Goal: Task Accomplishment & Management: Use online tool/utility

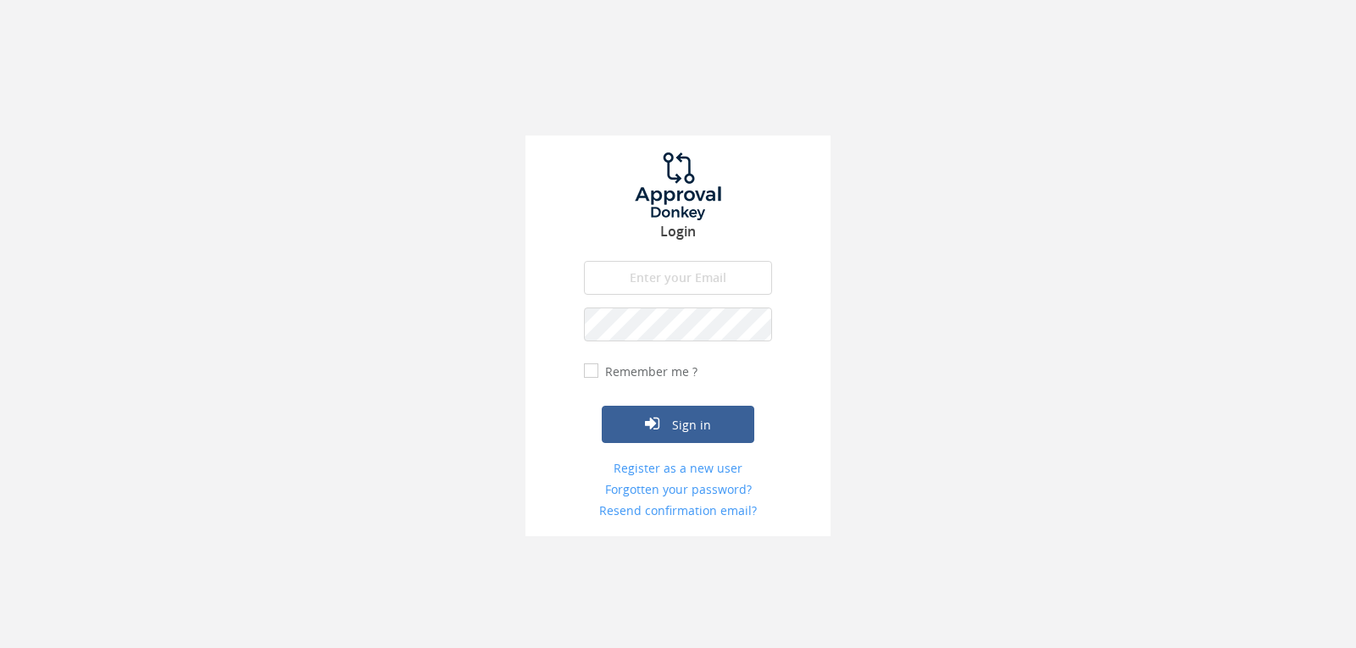
click at [670, 288] on input "email" at bounding box center [678, 278] width 188 height 34
type input "[EMAIL_ADDRESS][DOMAIN_NAME]"
click at [602, 406] on button "Sign in" at bounding box center [678, 424] width 152 height 37
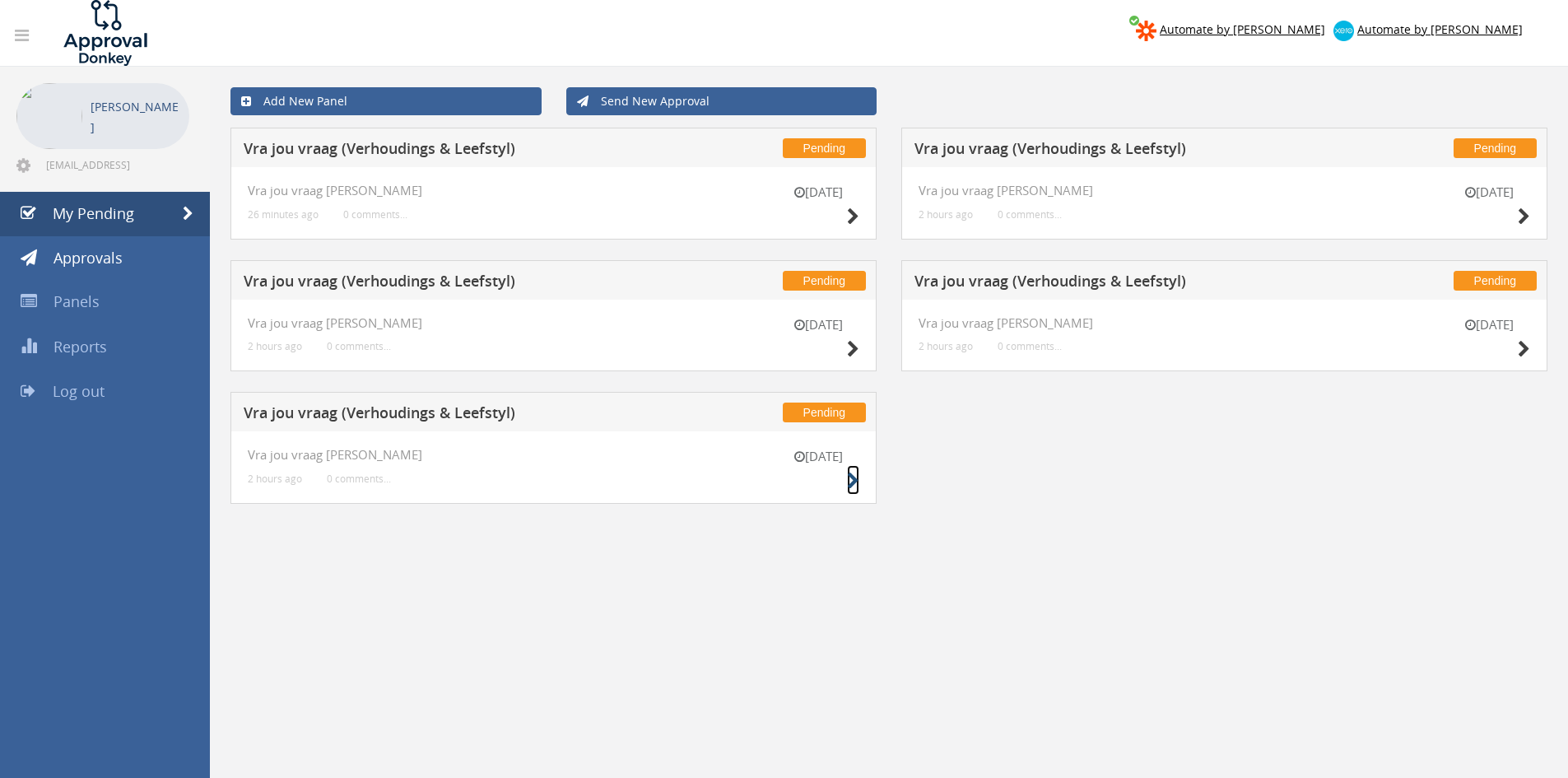
click at [850, 482] on icon at bounding box center [853, 481] width 13 height 17
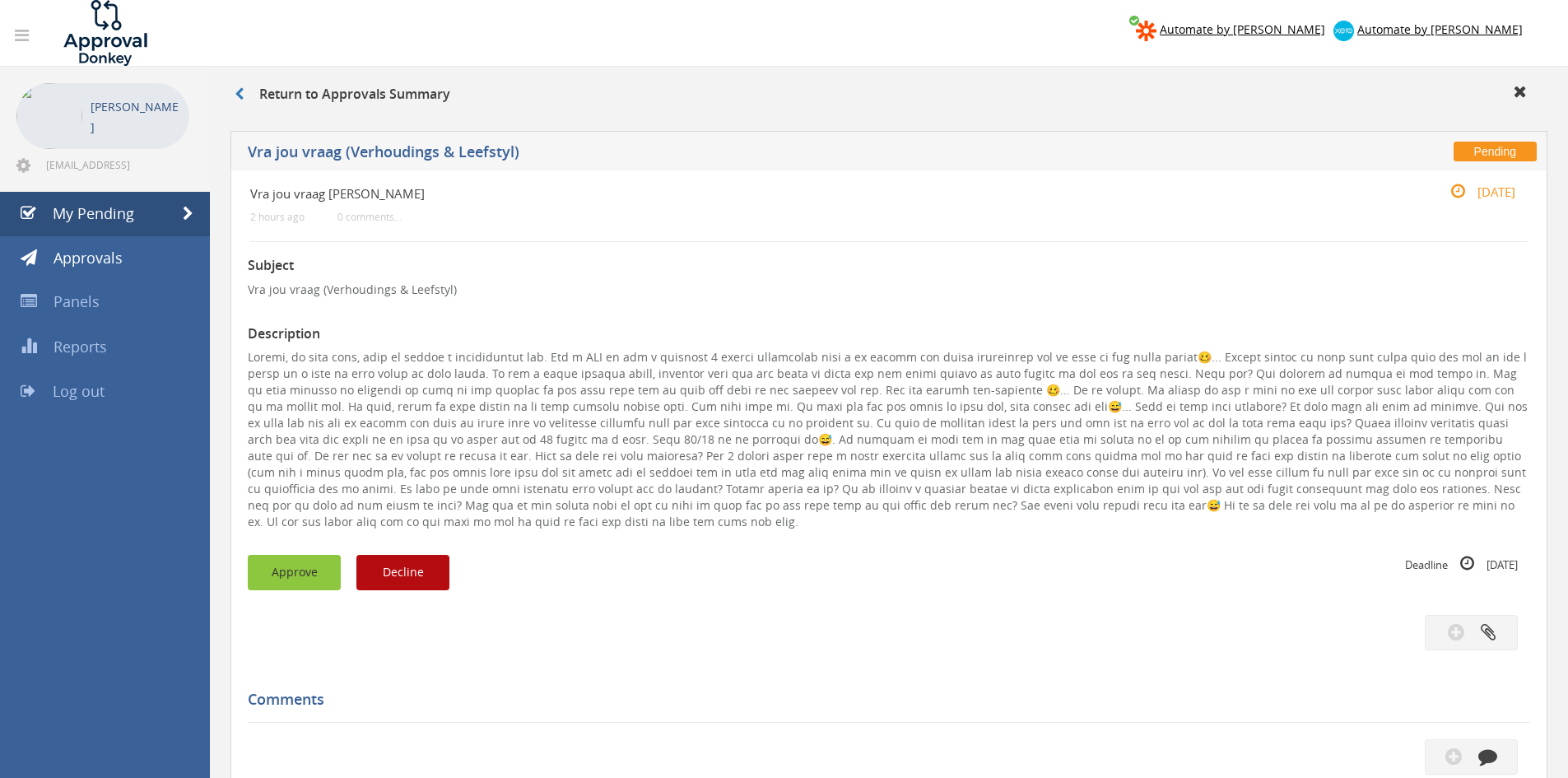
click at [293, 586] on button "Approve" at bounding box center [294, 572] width 93 height 35
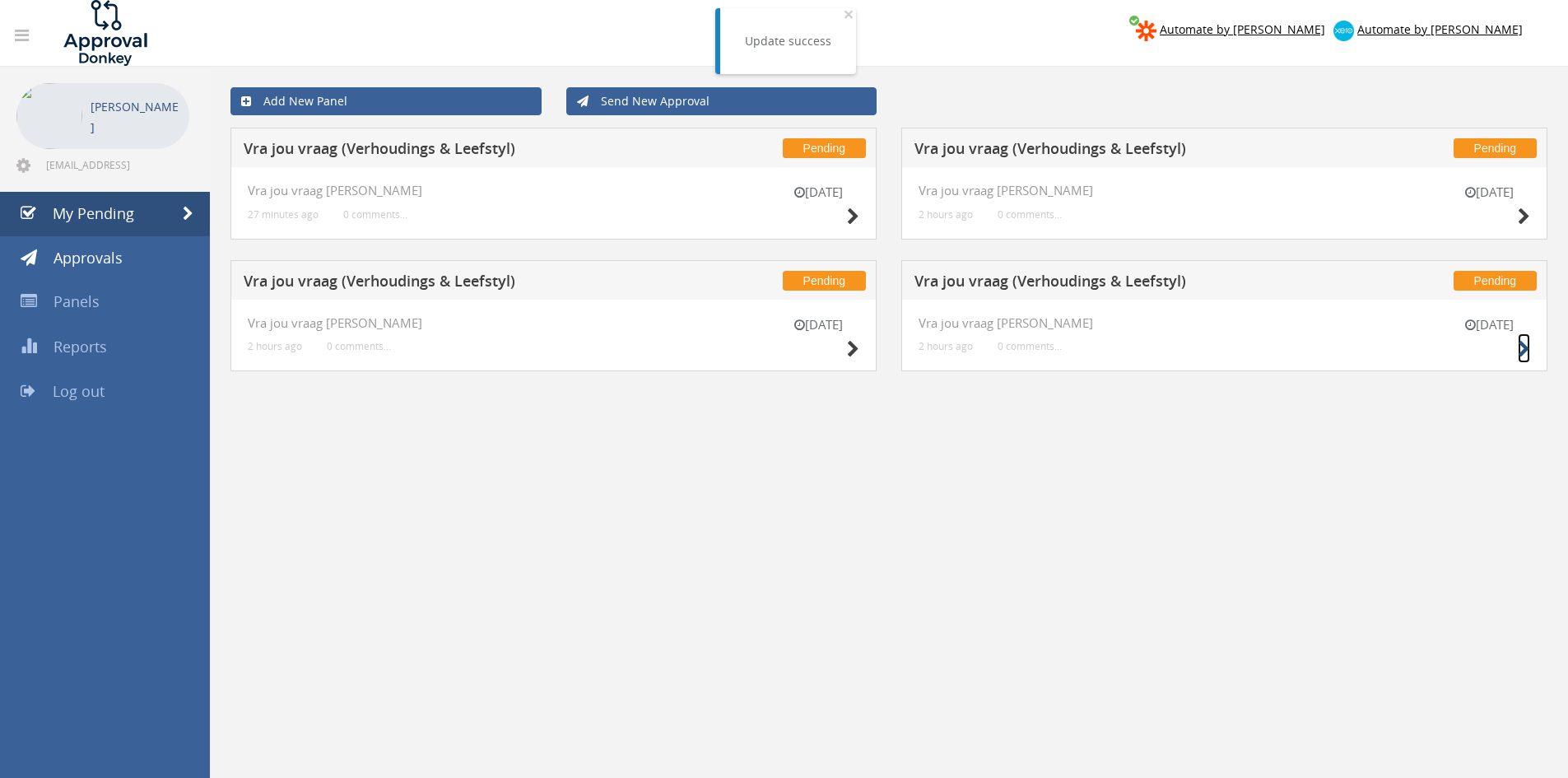
click at [1316, 348] on icon at bounding box center [1523, 350] width 13 height 17
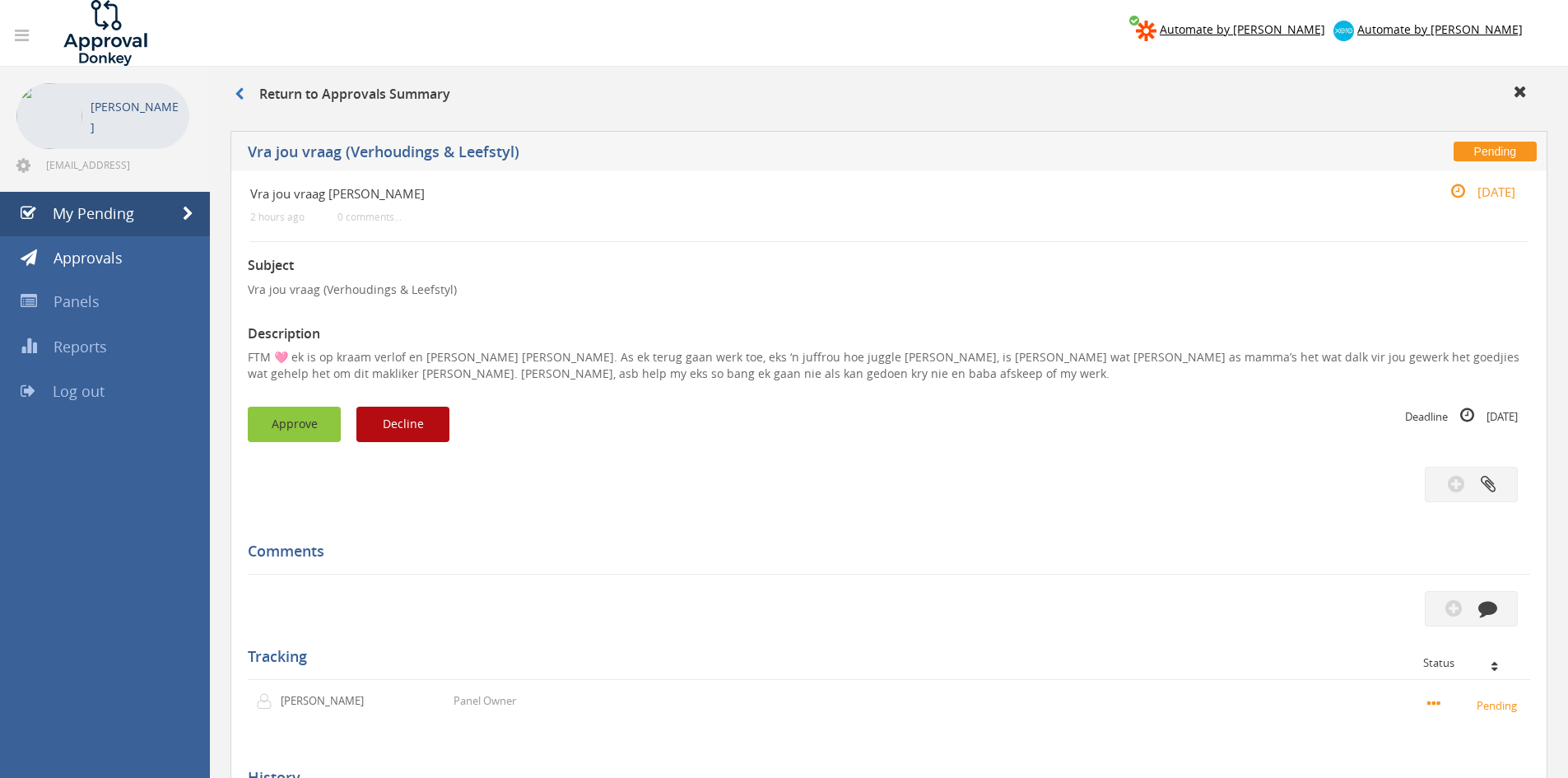
click at [309, 421] on button "Approve" at bounding box center [294, 424] width 93 height 35
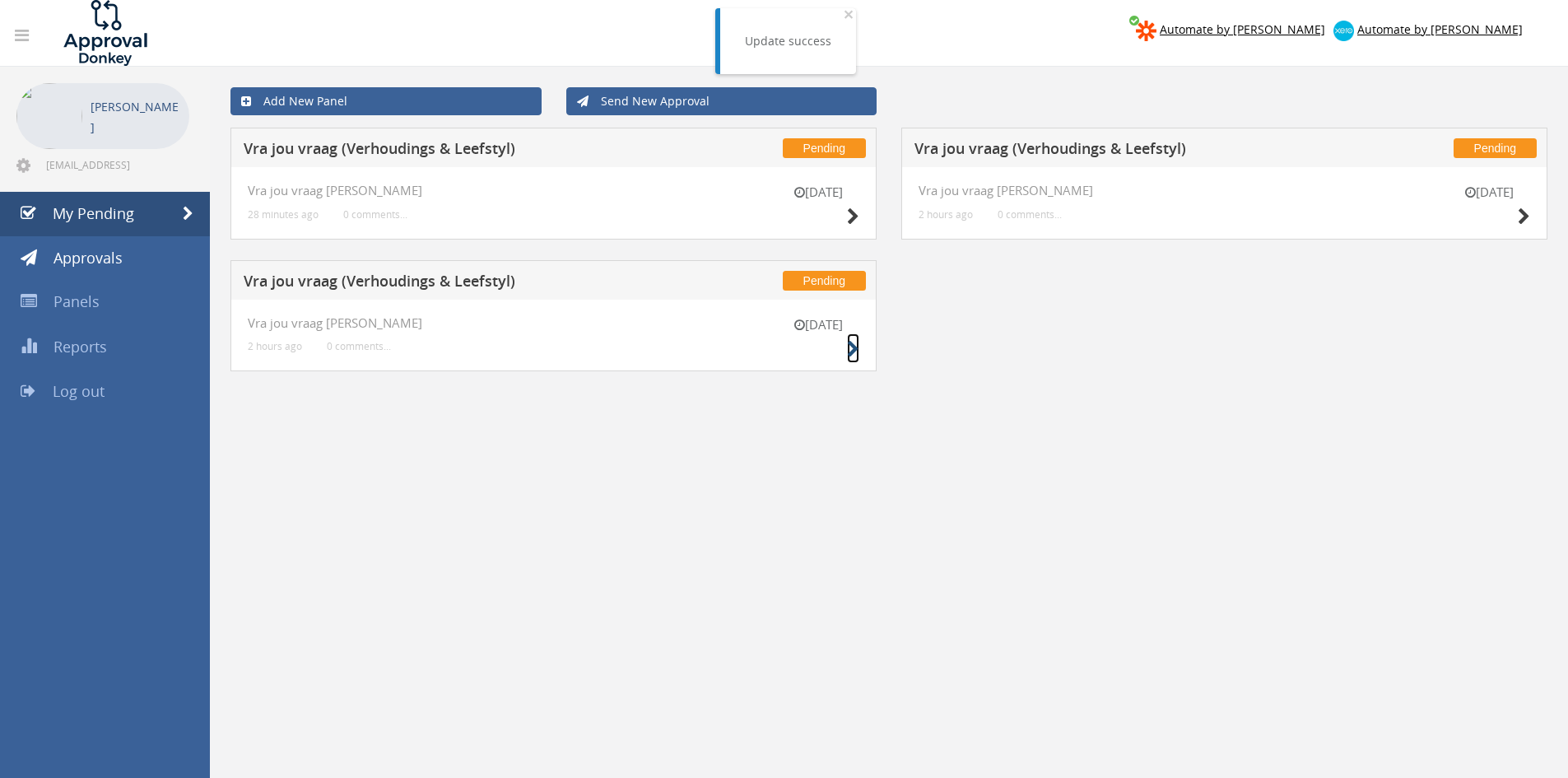
click at [856, 355] on icon at bounding box center [853, 350] width 13 height 17
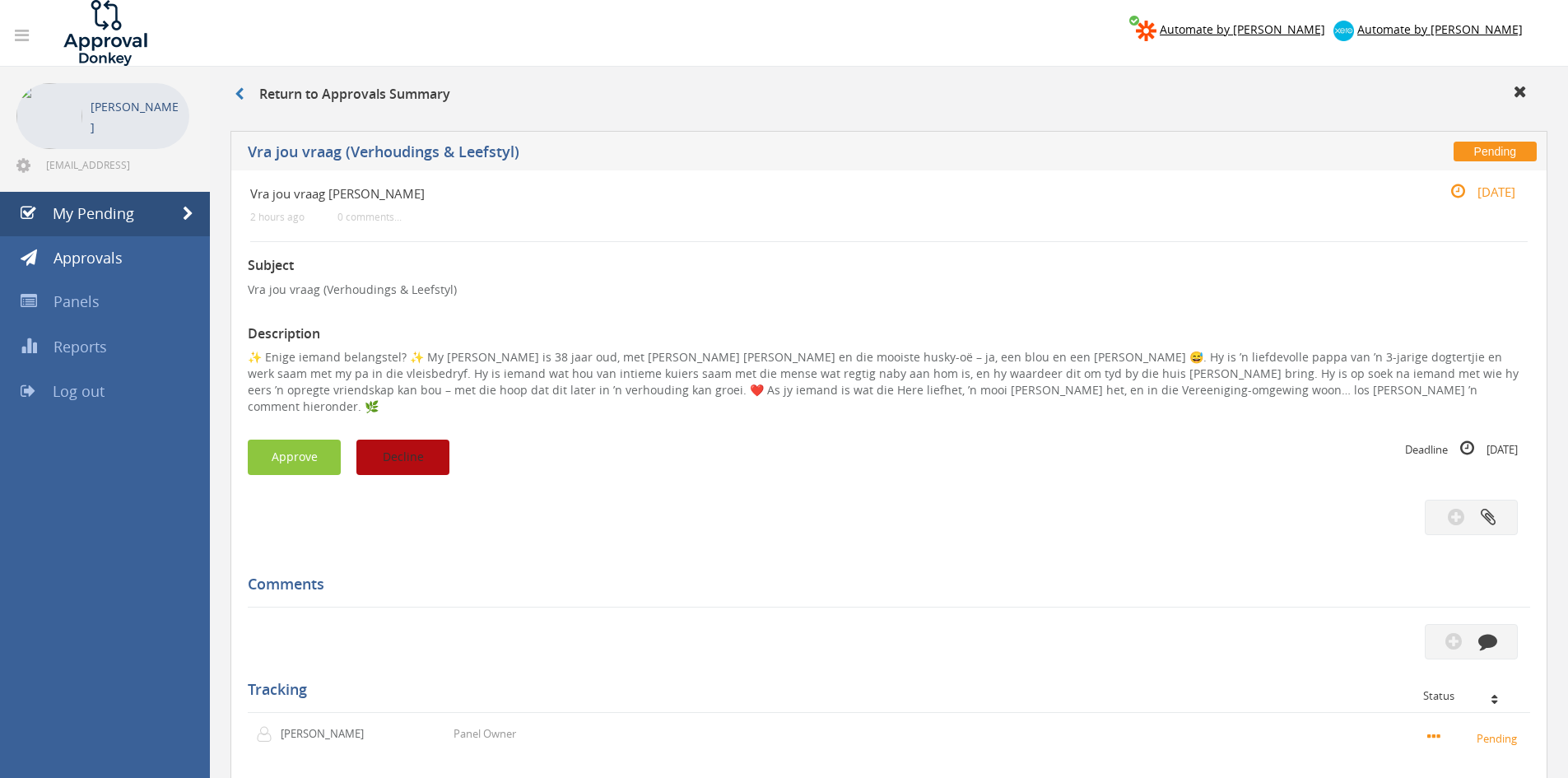
click at [407, 440] on button "Decline" at bounding box center [403, 457] width 93 height 35
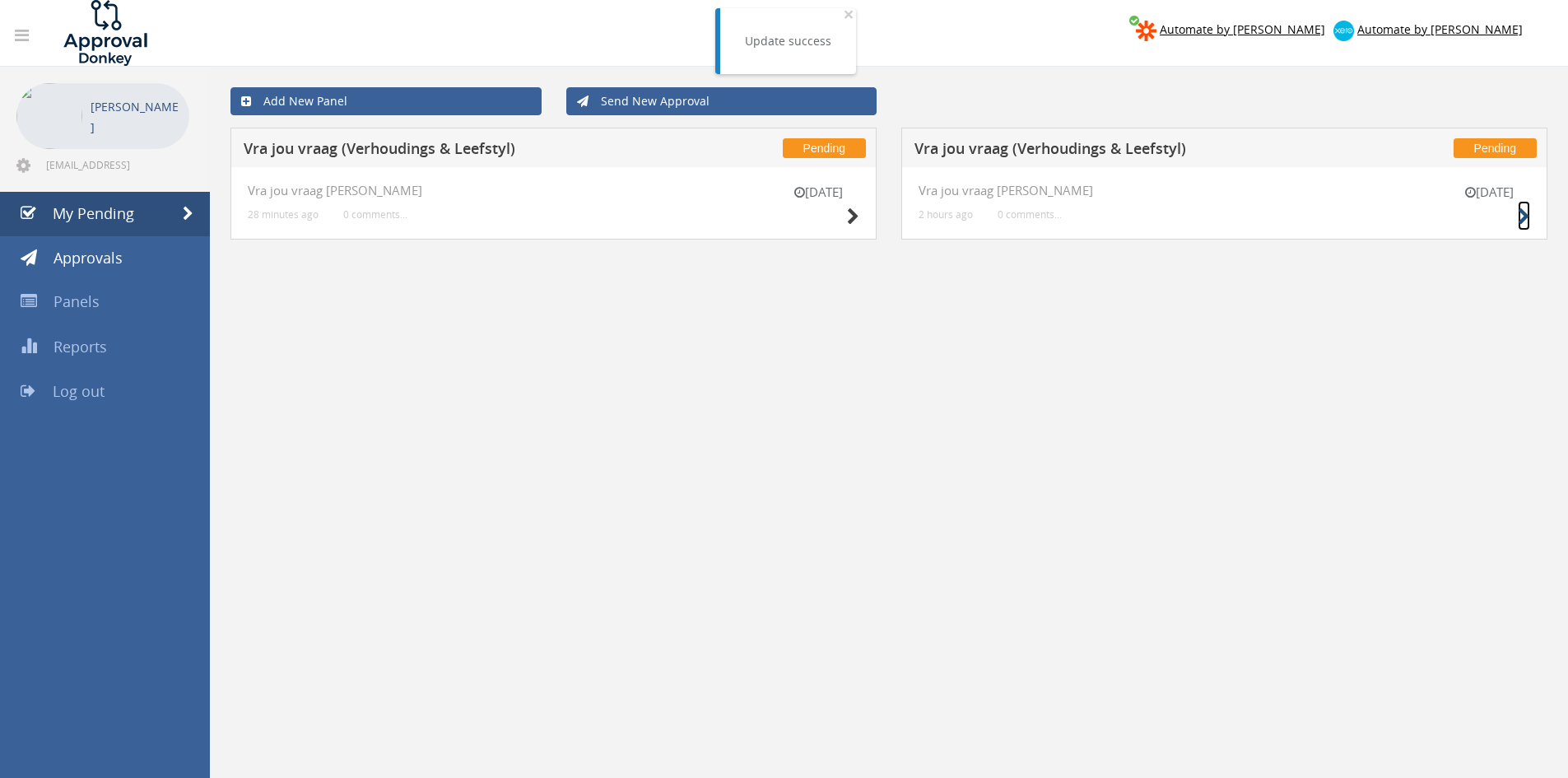
click at [1316, 205] on small at bounding box center [1523, 217] width 13 height 23
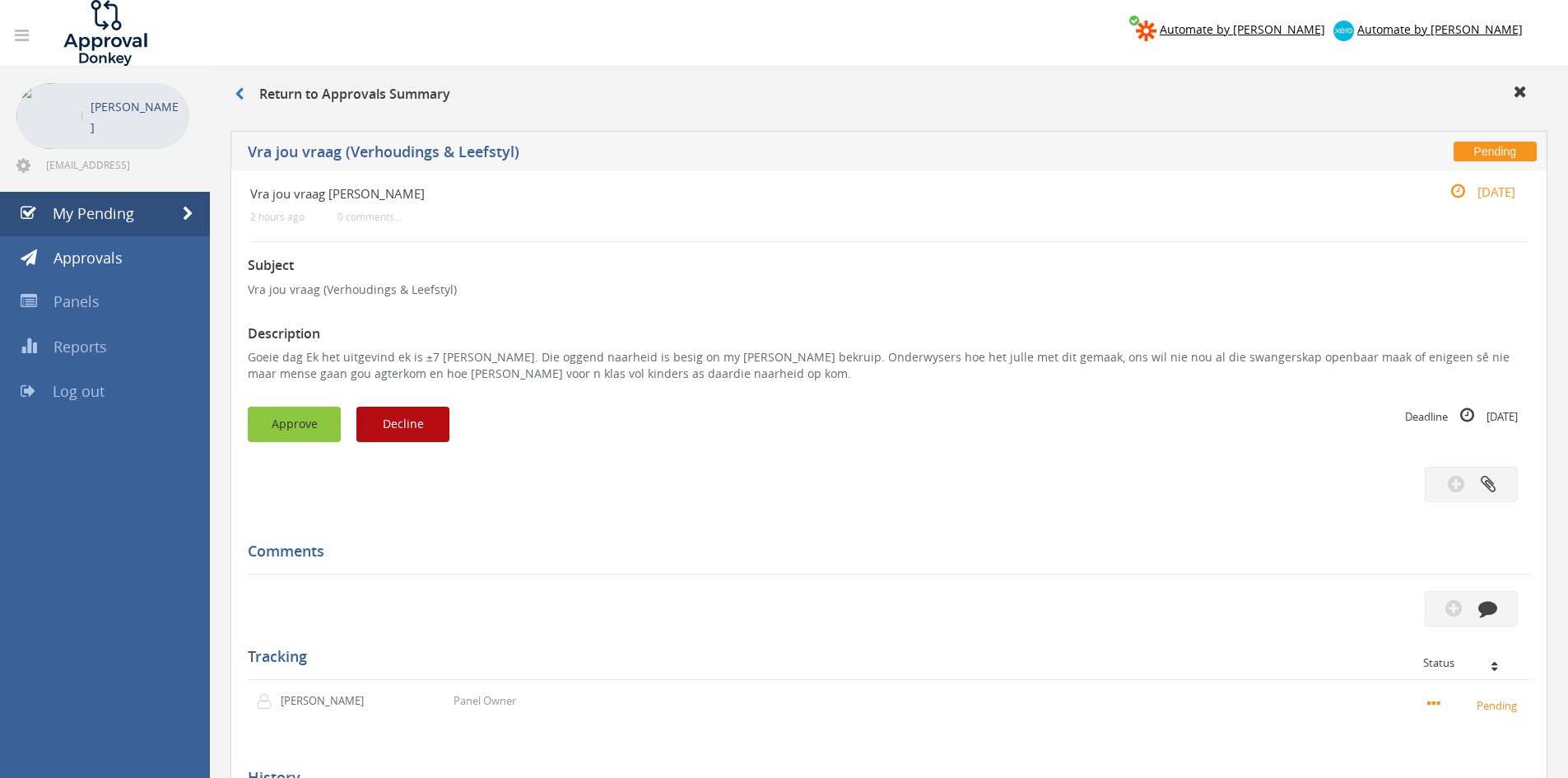
click at [285, 423] on button "Approve" at bounding box center [294, 424] width 93 height 35
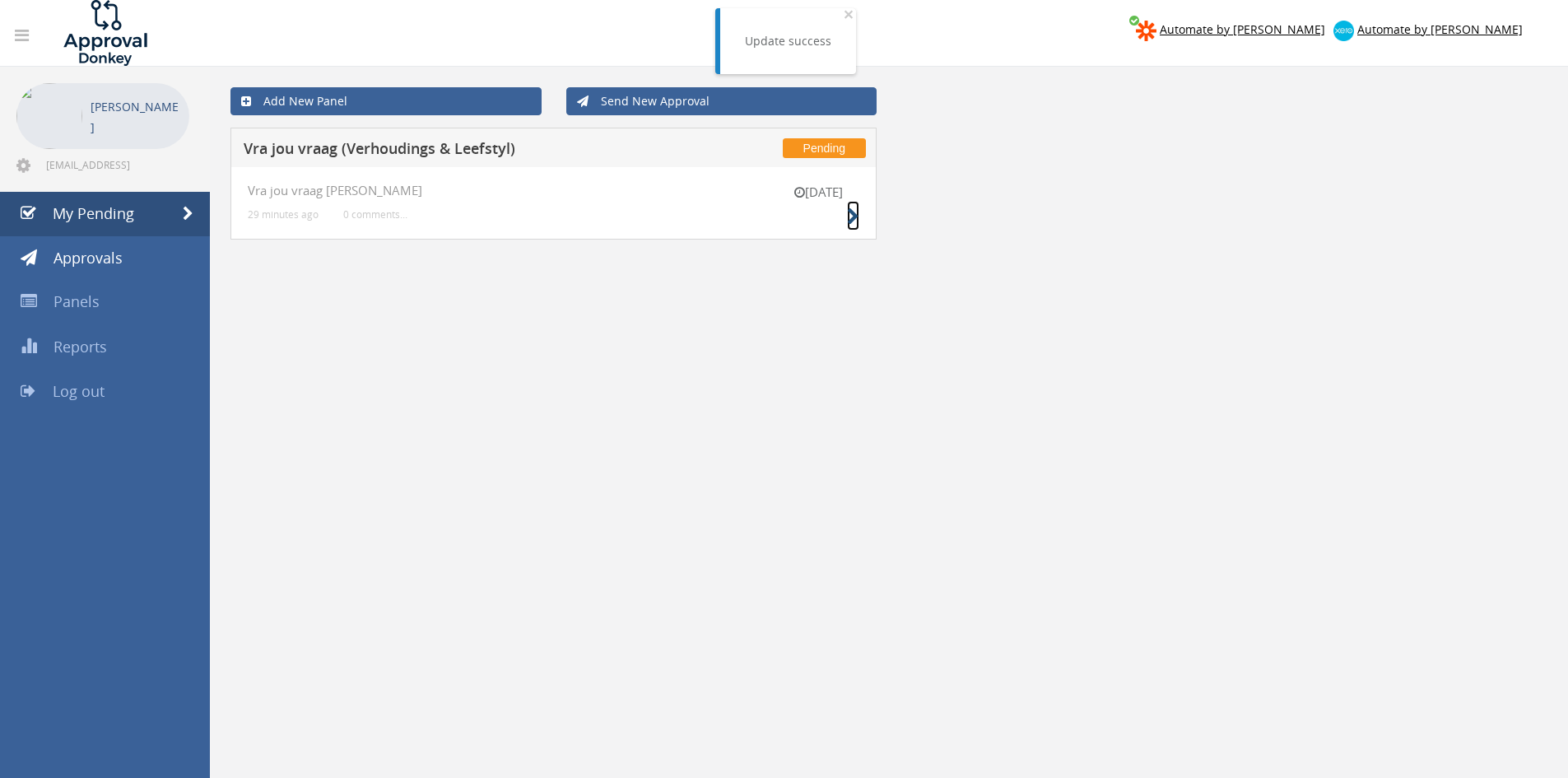
click at [856, 209] on icon at bounding box center [853, 217] width 13 height 17
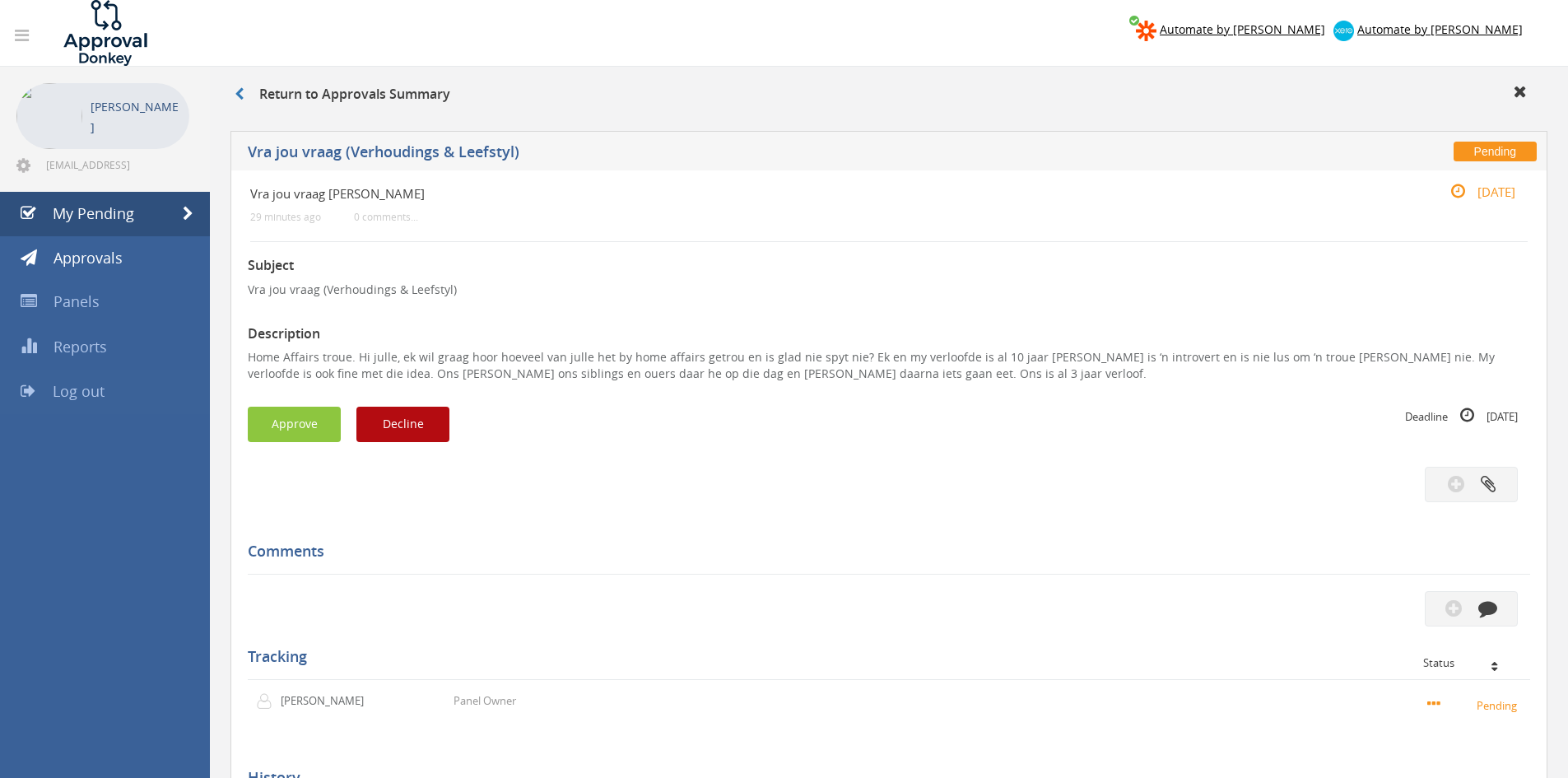
click at [84, 383] on span "Log out" at bounding box center [78, 390] width 51 height 19
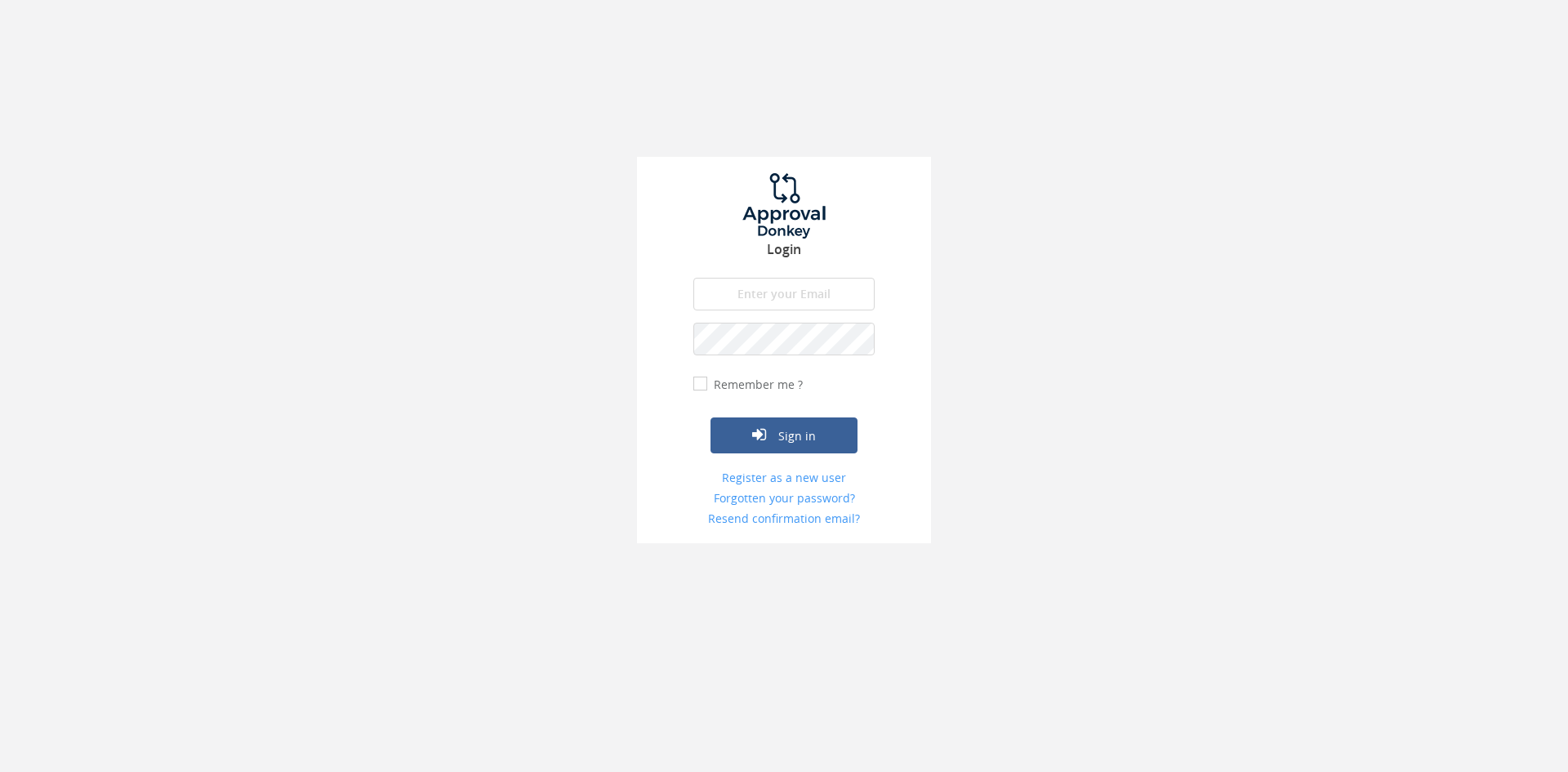
click at [773, 300] on input "email" at bounding box center [784, 294] width 181 height 33
type input "[EMAIL_ADDRESS][DOMAIN_NAME]"
click at [710, 417] on button "Sign in" at bounding box center [784, 435] width 146 height 36
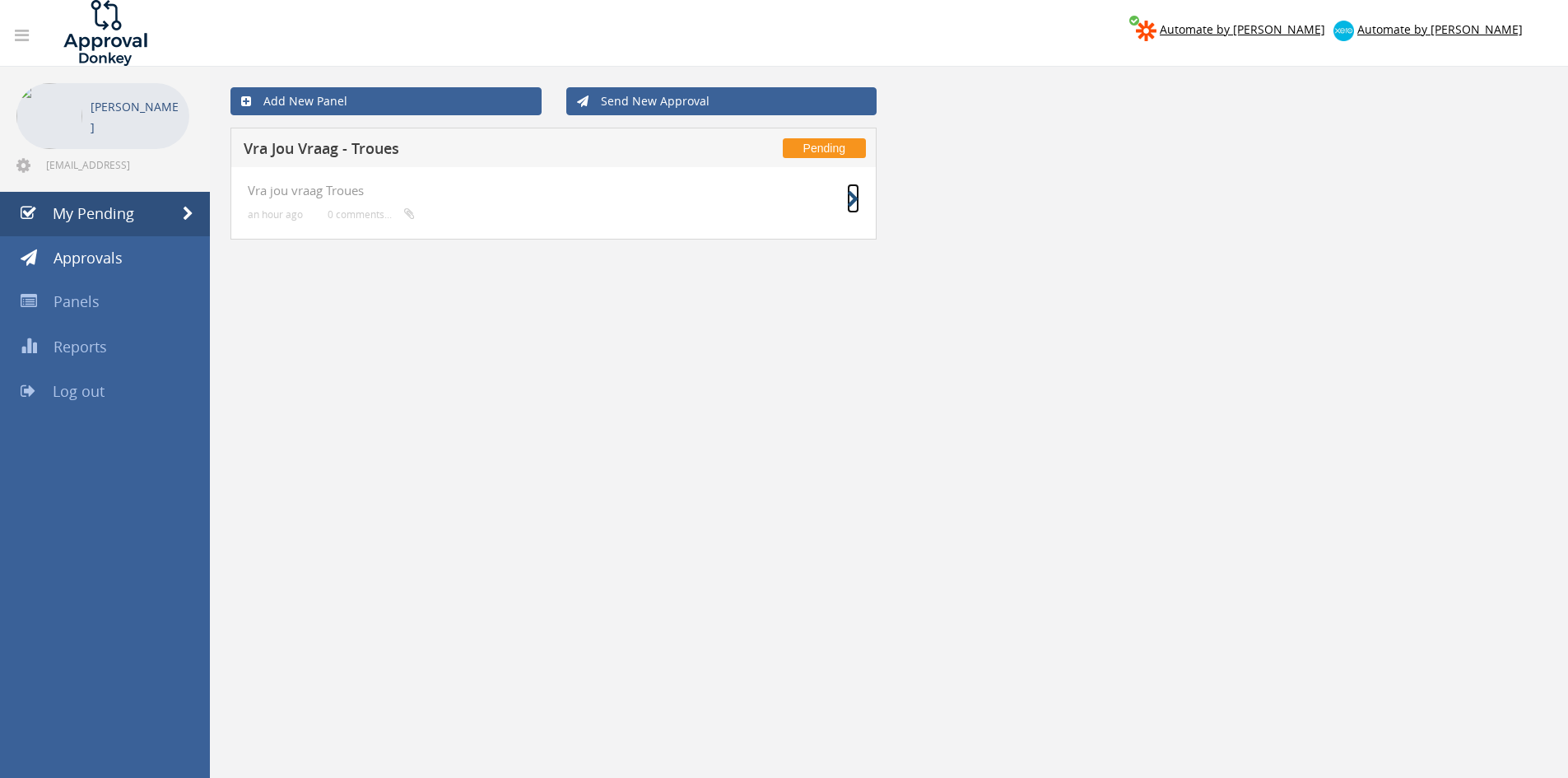
click at [850, 202] on icon at bounding box center [853, 200] width 13 height 17
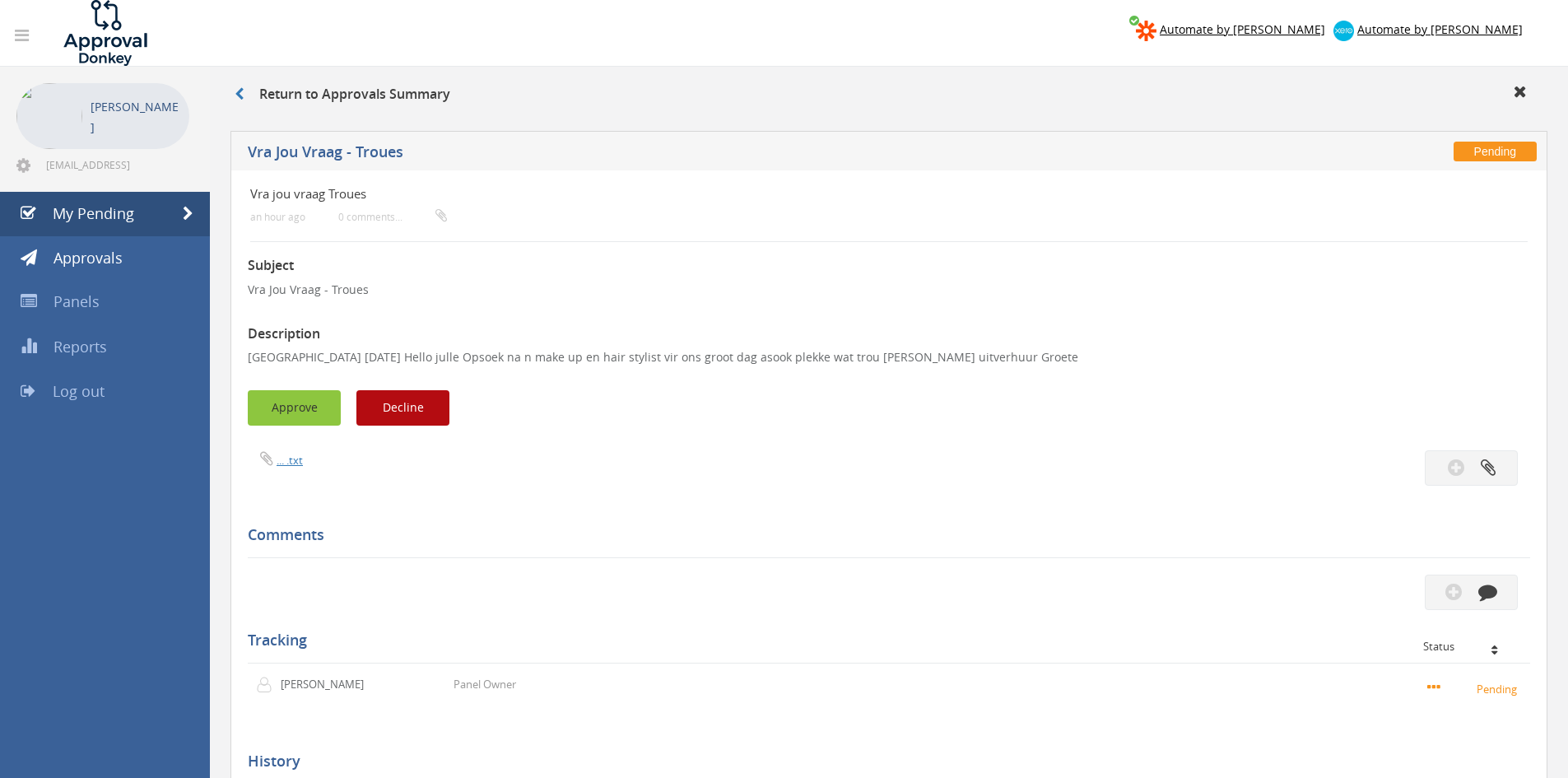
click at [274, 414] on button "Approve" at bounding box center [294, 408] width 93 height 35
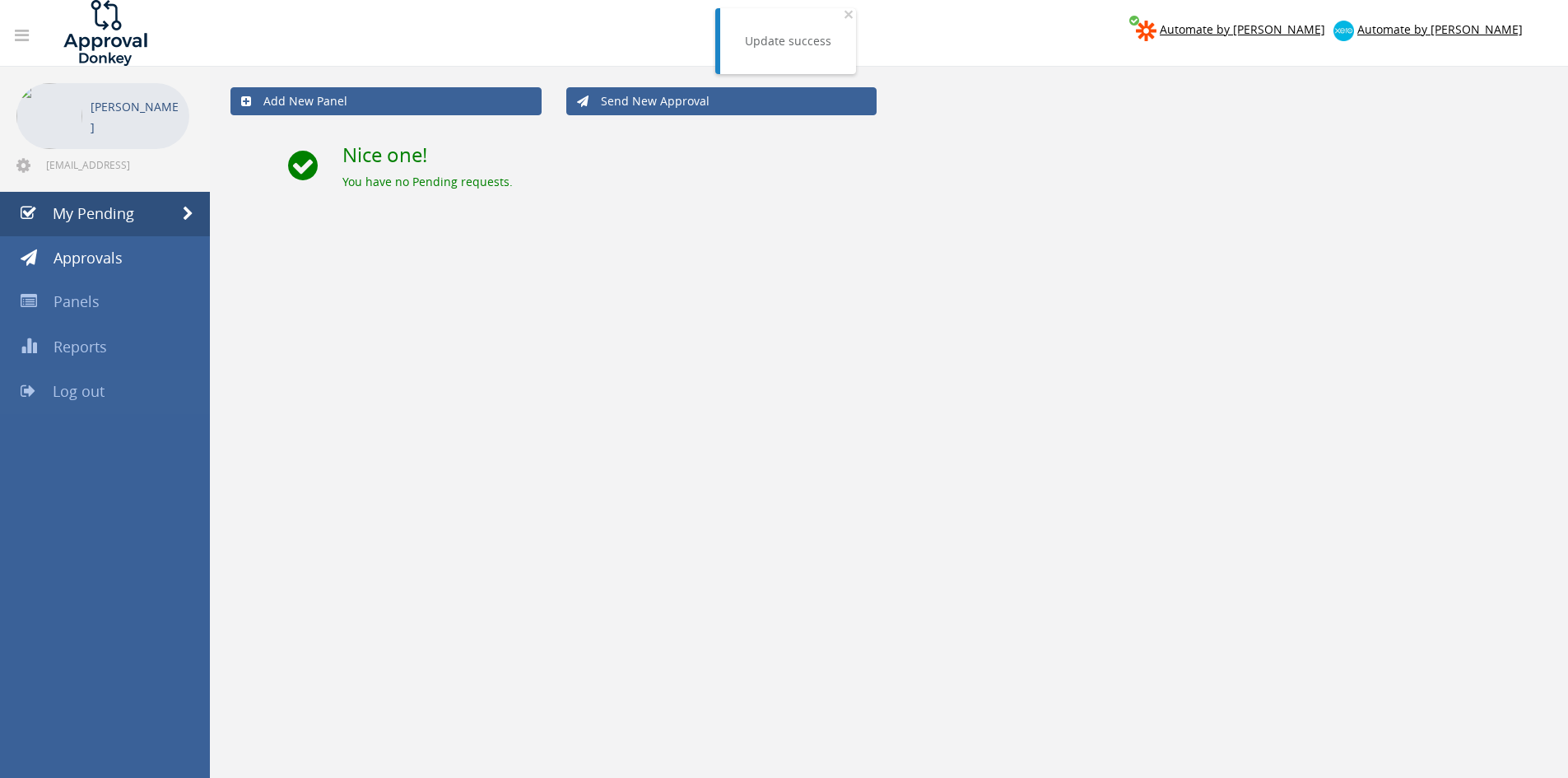
click at [75, 390] on span "Log out" at bounding box center [78, 390] width 51 height 19
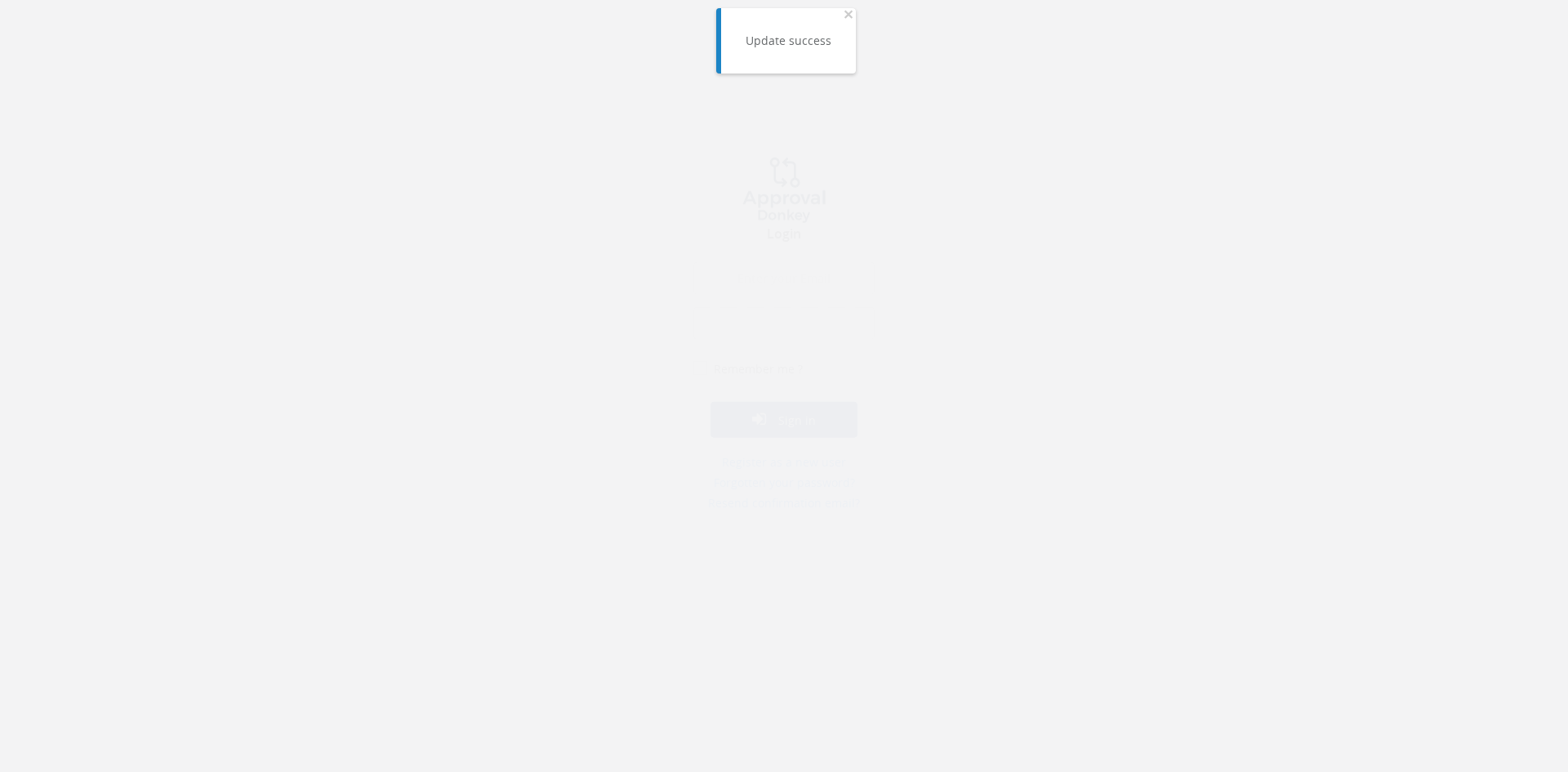
click at [812, 281] on input "email" at bounding box center [784, 294] width 181 height 33
type input "[EMAIL_ADDRESS][DOMAIN_NAME]"
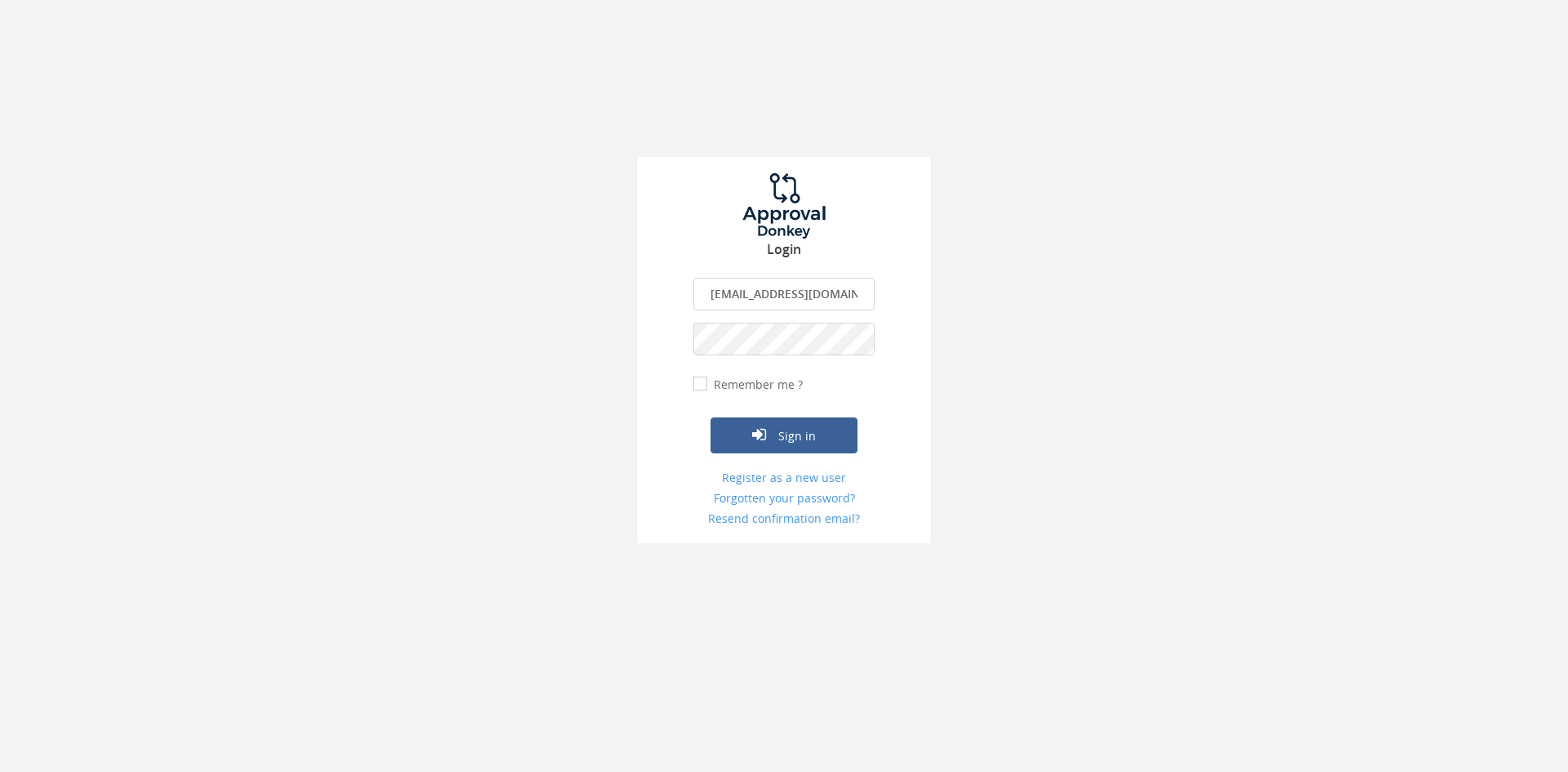
click at [710, 417] on button "Sign in" at bounding box center [784, 435] width 146 height 36
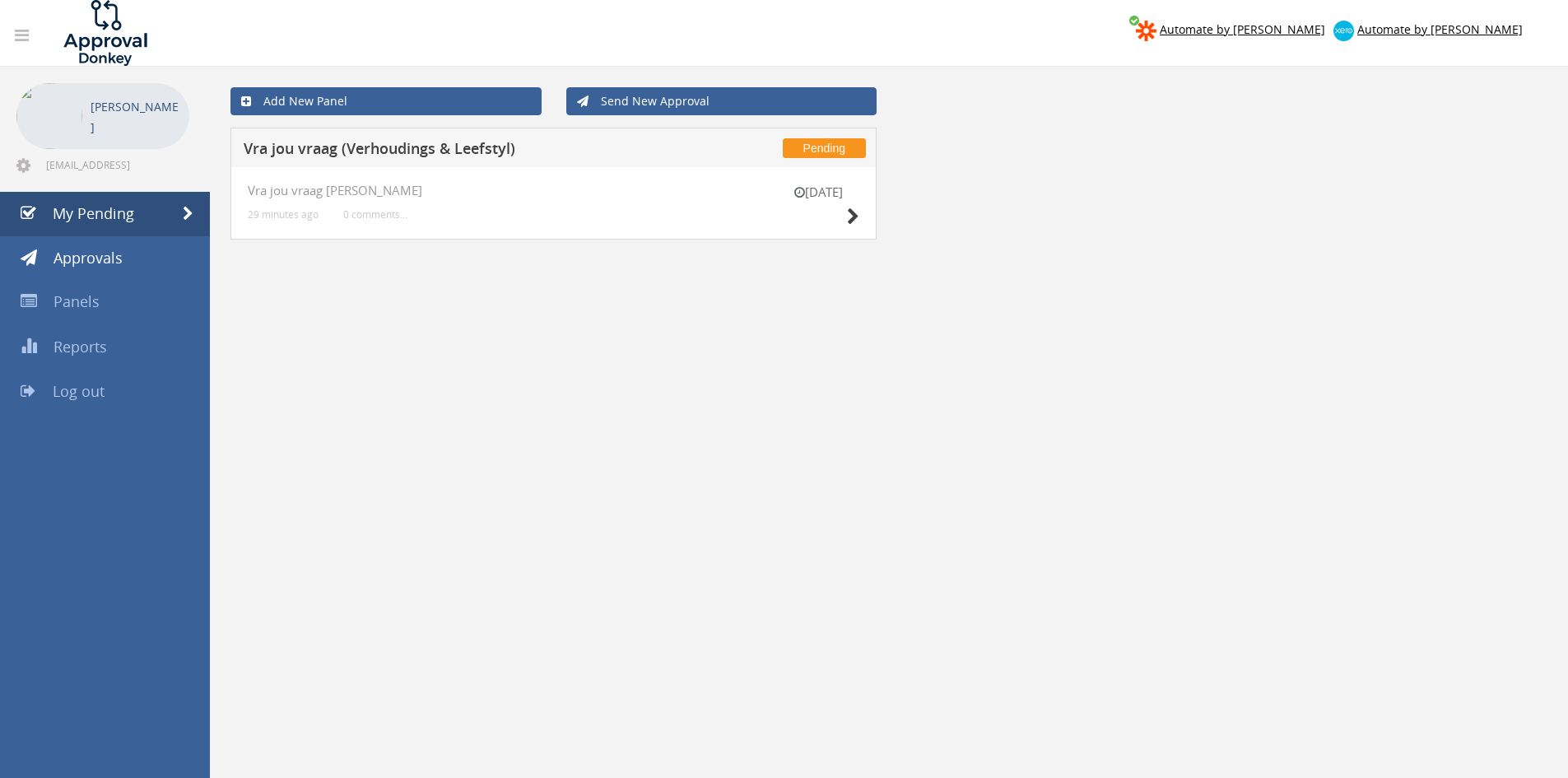
click at [561, 161] on div "Pending Vra jou vraag ([PERSON_NAME] & Leefstyl)" at bounding box center [553, 147] width 646 height 40
click at [402, 148] on h5 "Vra jou vraag (Verhoudings & Leefstyl)" at bounding box center [460, 151] width 433 height 20
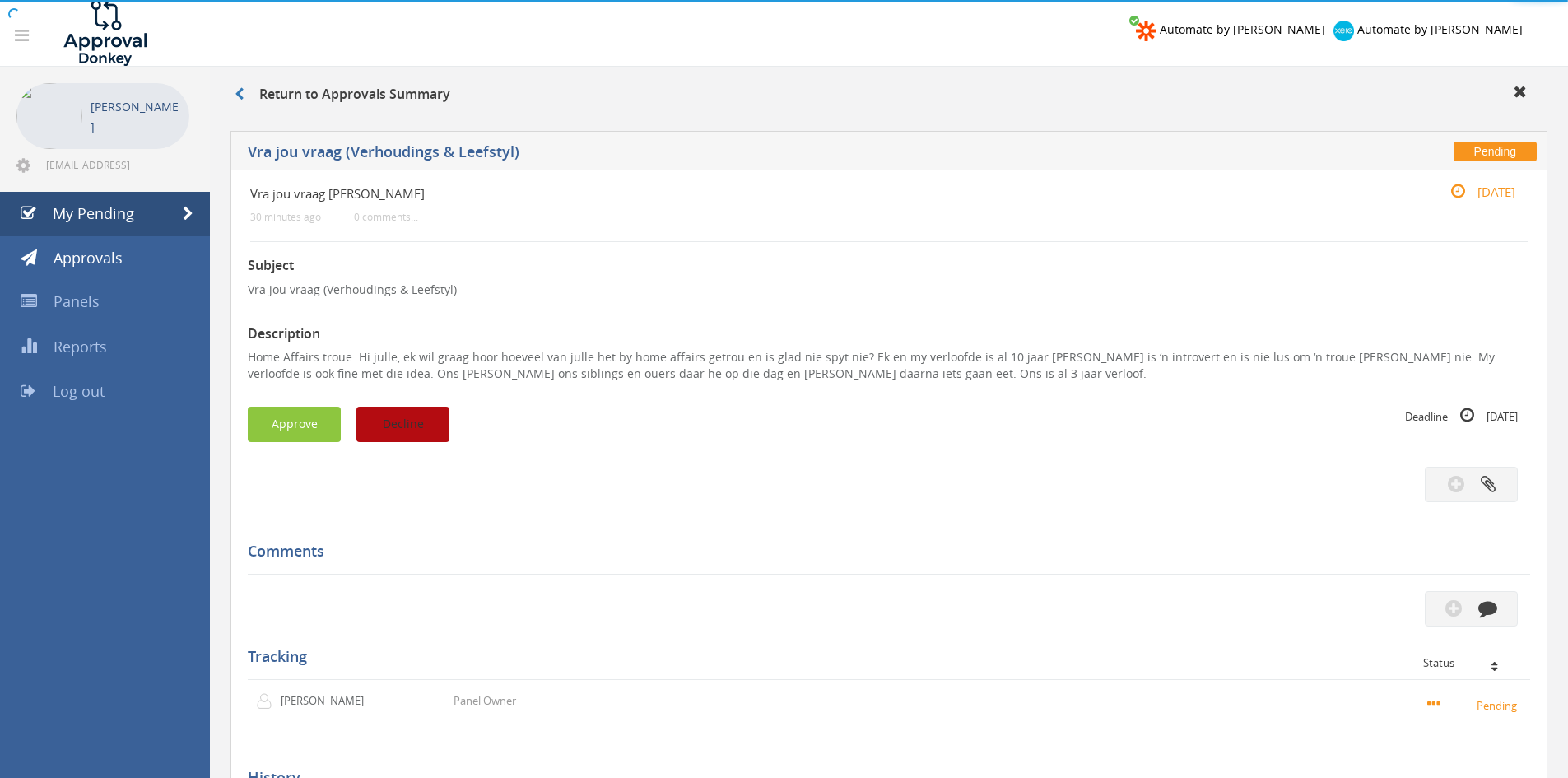
click at [416, 421] on button "Decline" at bounding box center [403, 424] width 93 height 35
